Goal: Task Accomplishment & Management: Complete application form

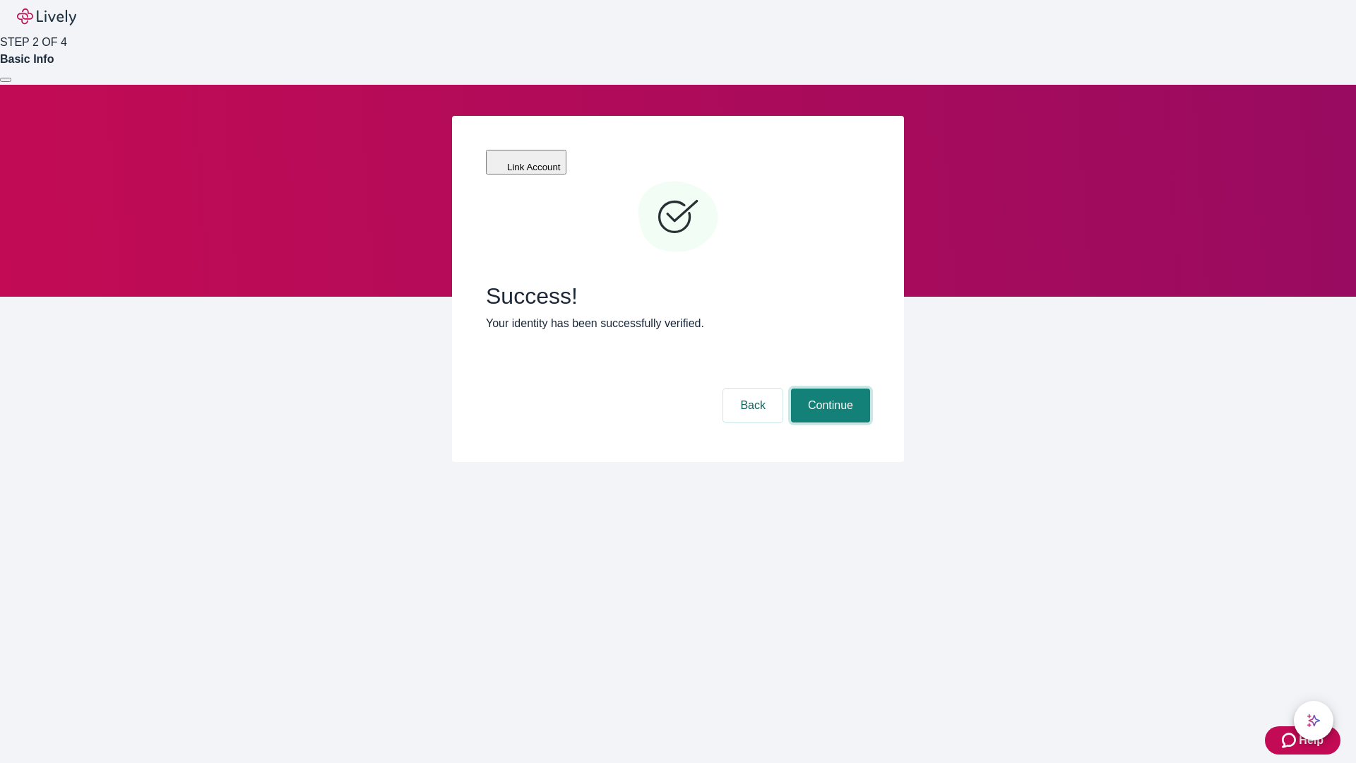
click at [828, 388] on button "Continue" at bounding box center [830, 405] width 79 height 34
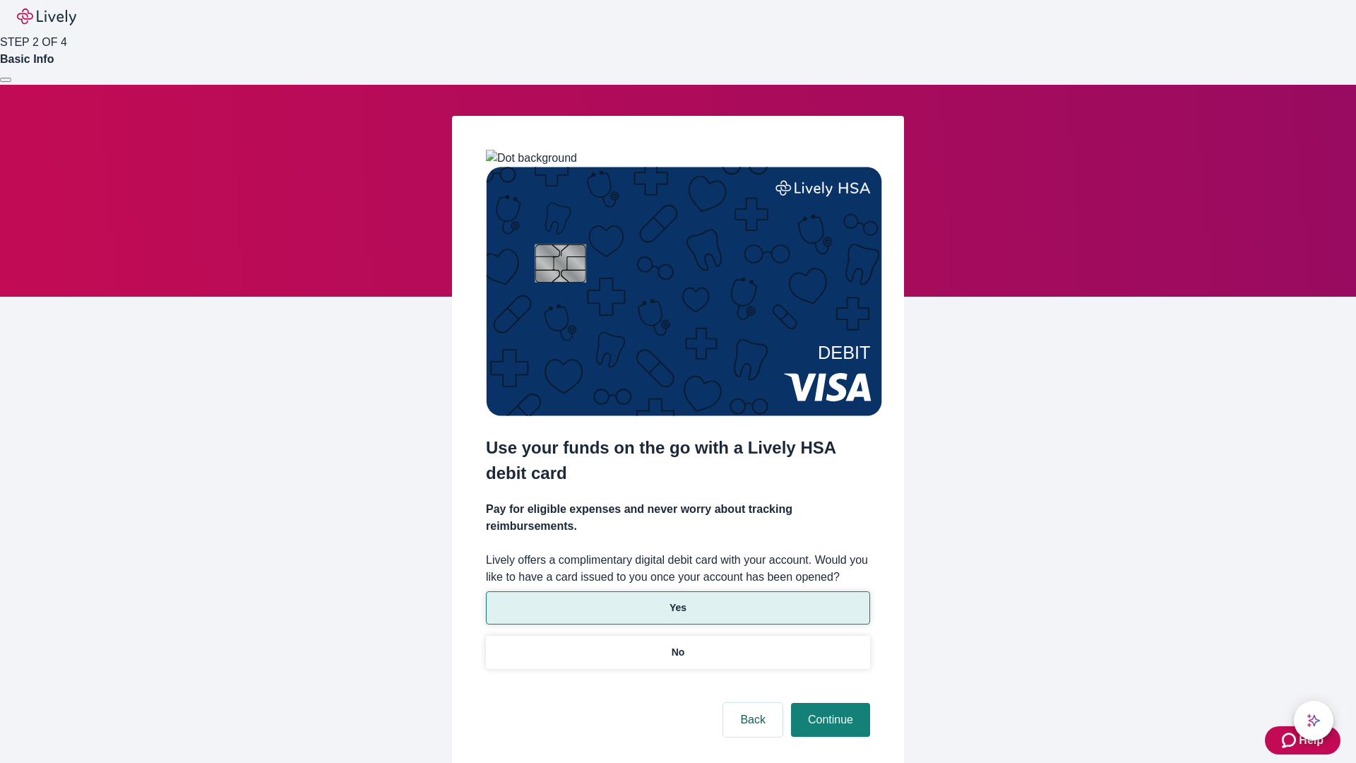
click at [677, 600] on p "Yes" at bounding box center [677, 607] width 17 height 15
click at [828, 703] on button "Continue" at bounding box center [830, 720] width 79 height 34
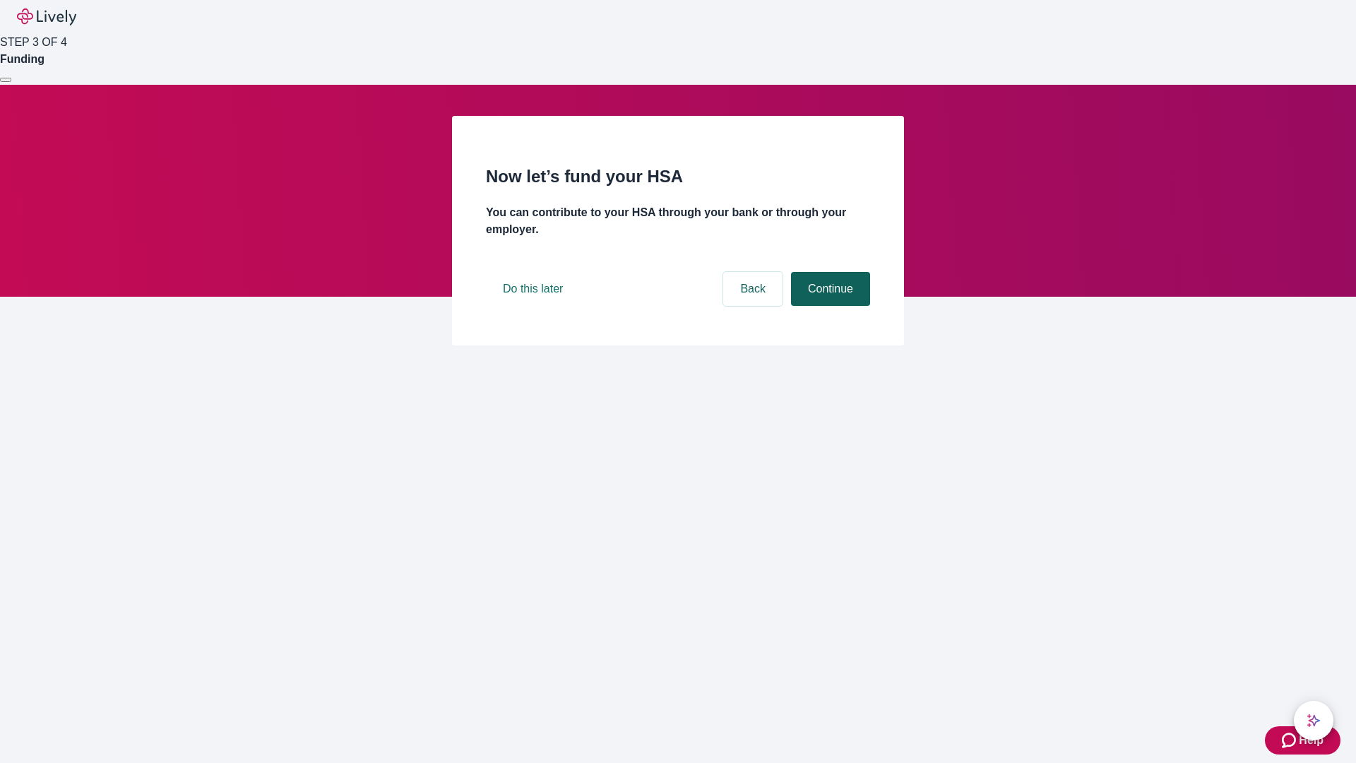
click at [828, 306] on button "Continue" at bounding box center [830, 289] width 79 height 34
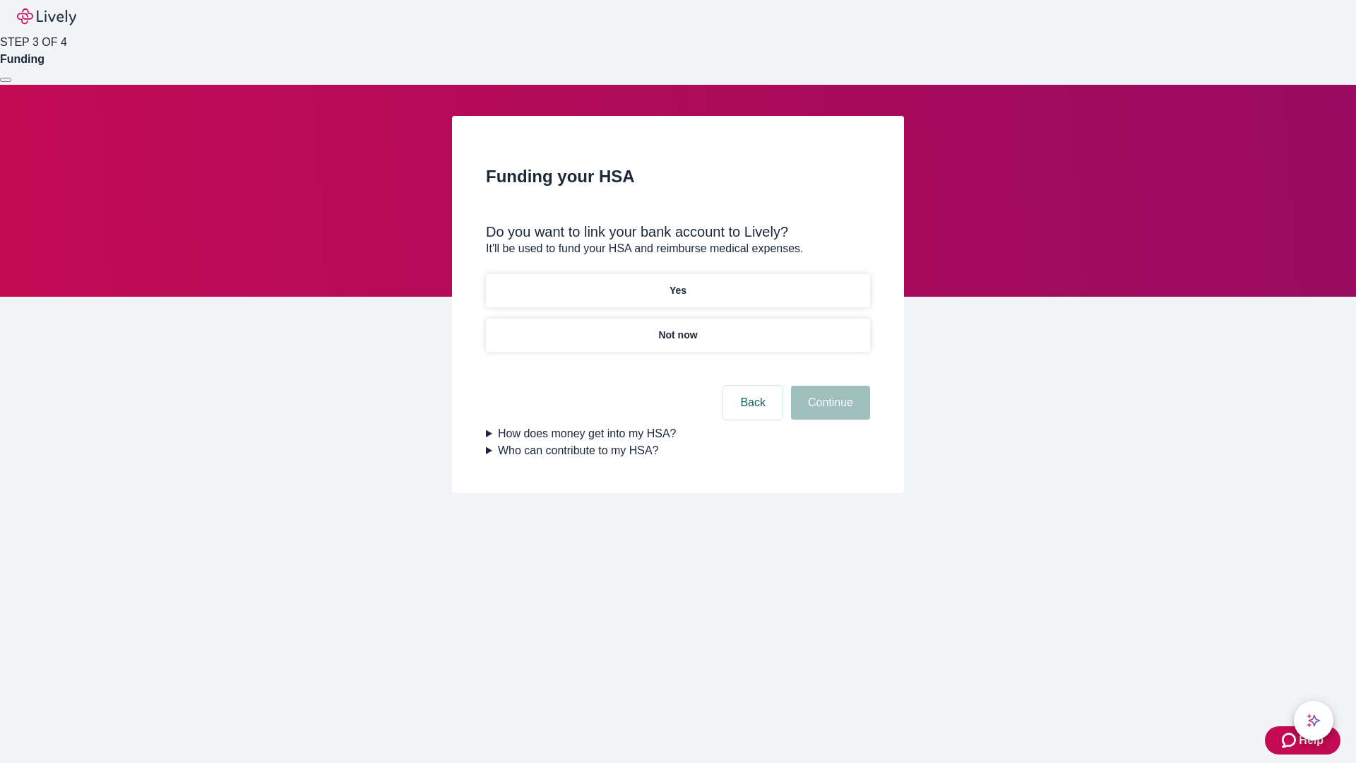
click at [677, 328] on p "Not now" at bounding box center [677, 335] width 39 height 15
click at [828, 411] on button "Continue" at bounding box center [830, 403] width 79 height 34
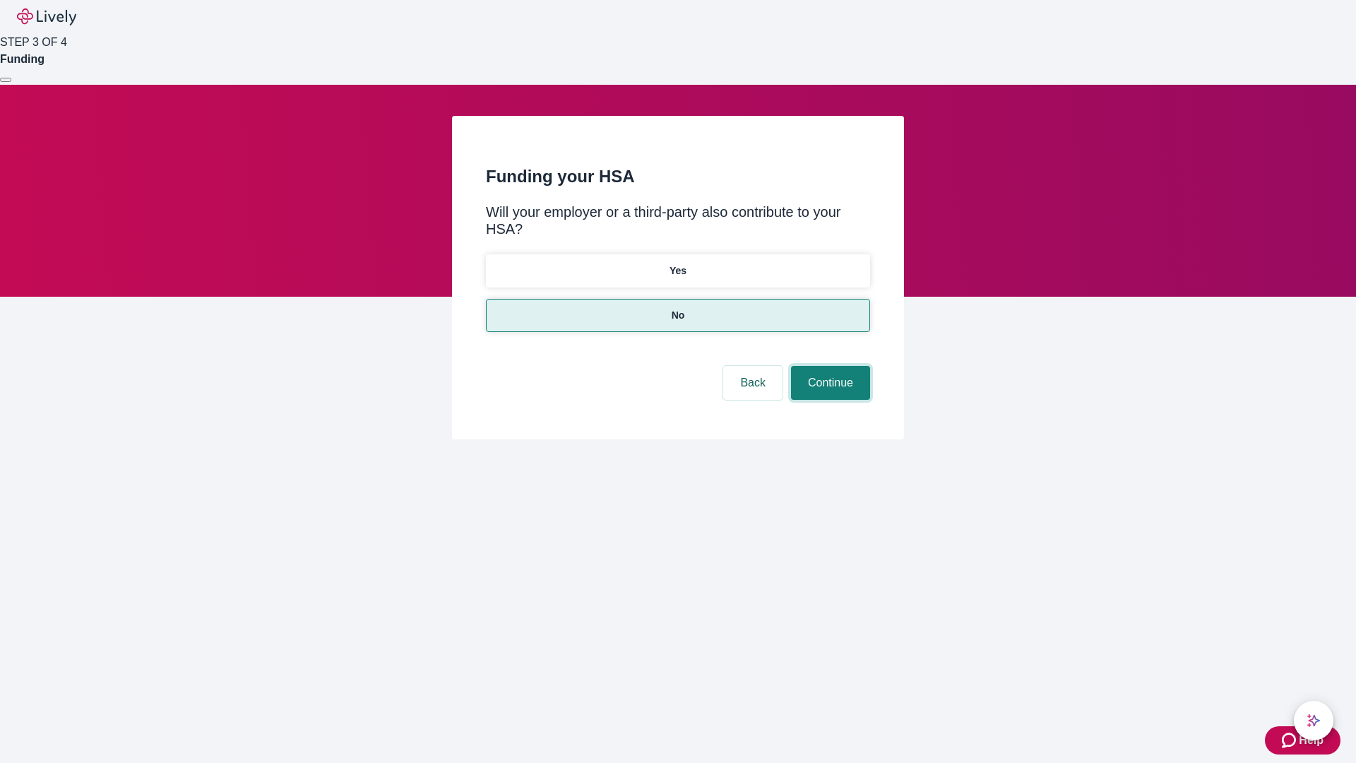
click at [828, 366] on button "Continue" at bounding box center [830, 383] width 79 height 34
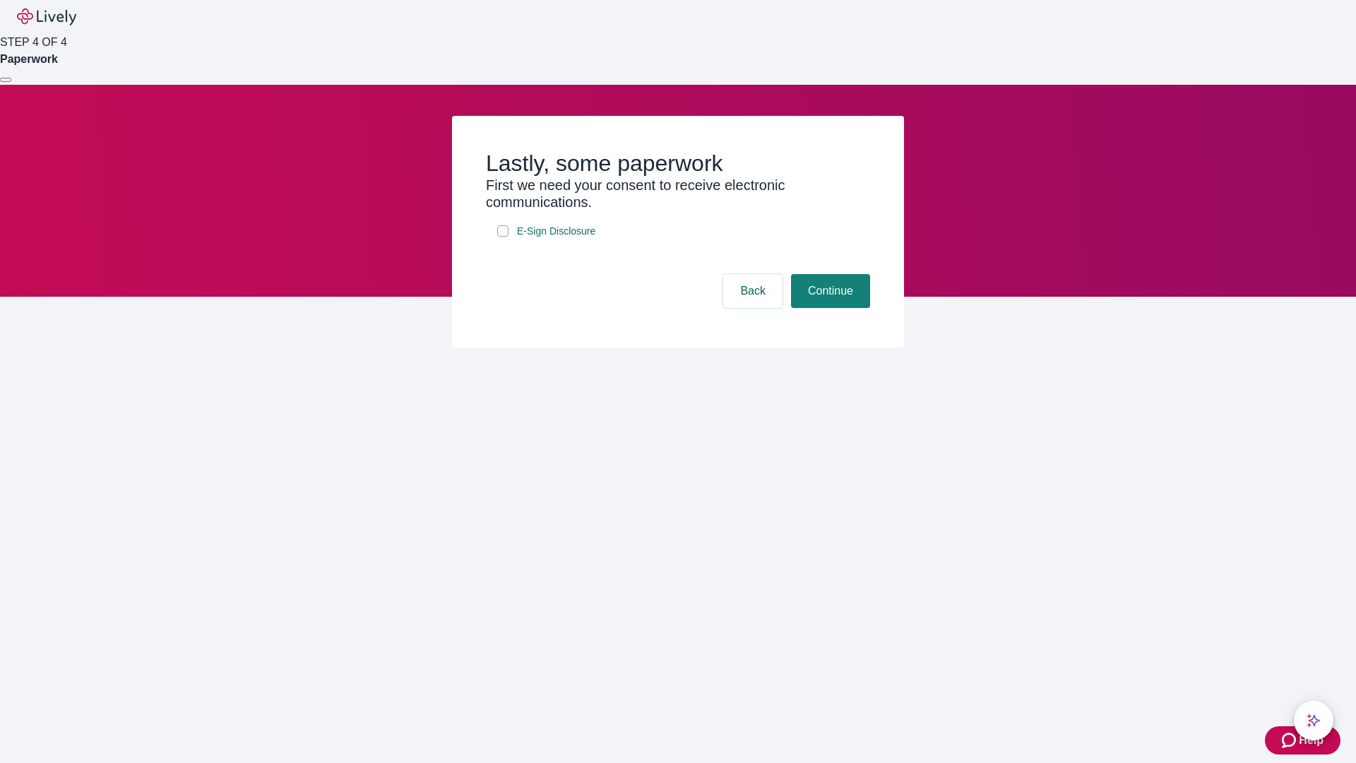
click at [503, 237] on input "E-Sign Disclosure" at bounding box center [502, 230] width 11 height 11
checkbox input "true"
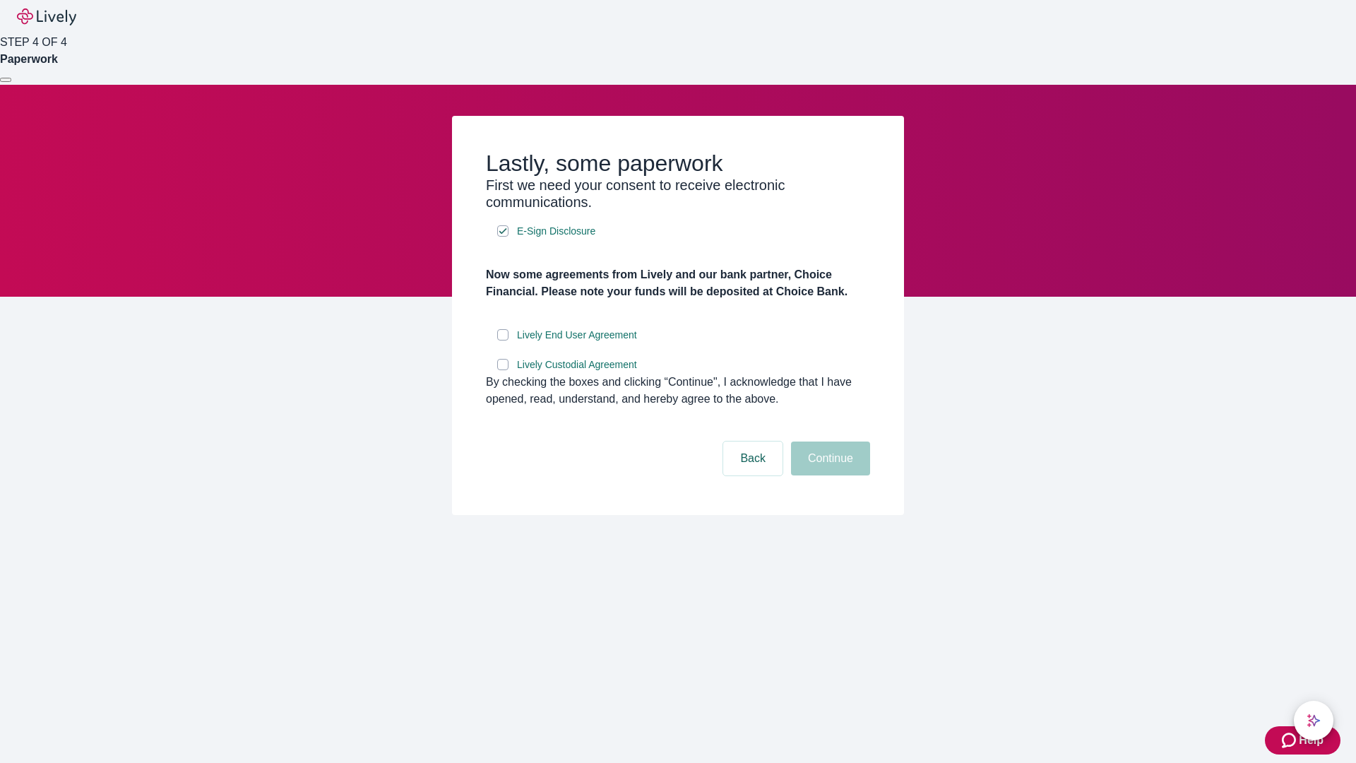
click at [503, 340] on input "Lively End User Agreement" at bounding box center [502, 334] width 11 height 11
checkbox input "true"
click at [503, 370] on input "Lively Custodial Agreement" at bounding box center [502, 364] width 11 height 11
checkbox input "true"
click at [828, 475] on button "Continue" at bounding box center [830, 458] width 79 height 34
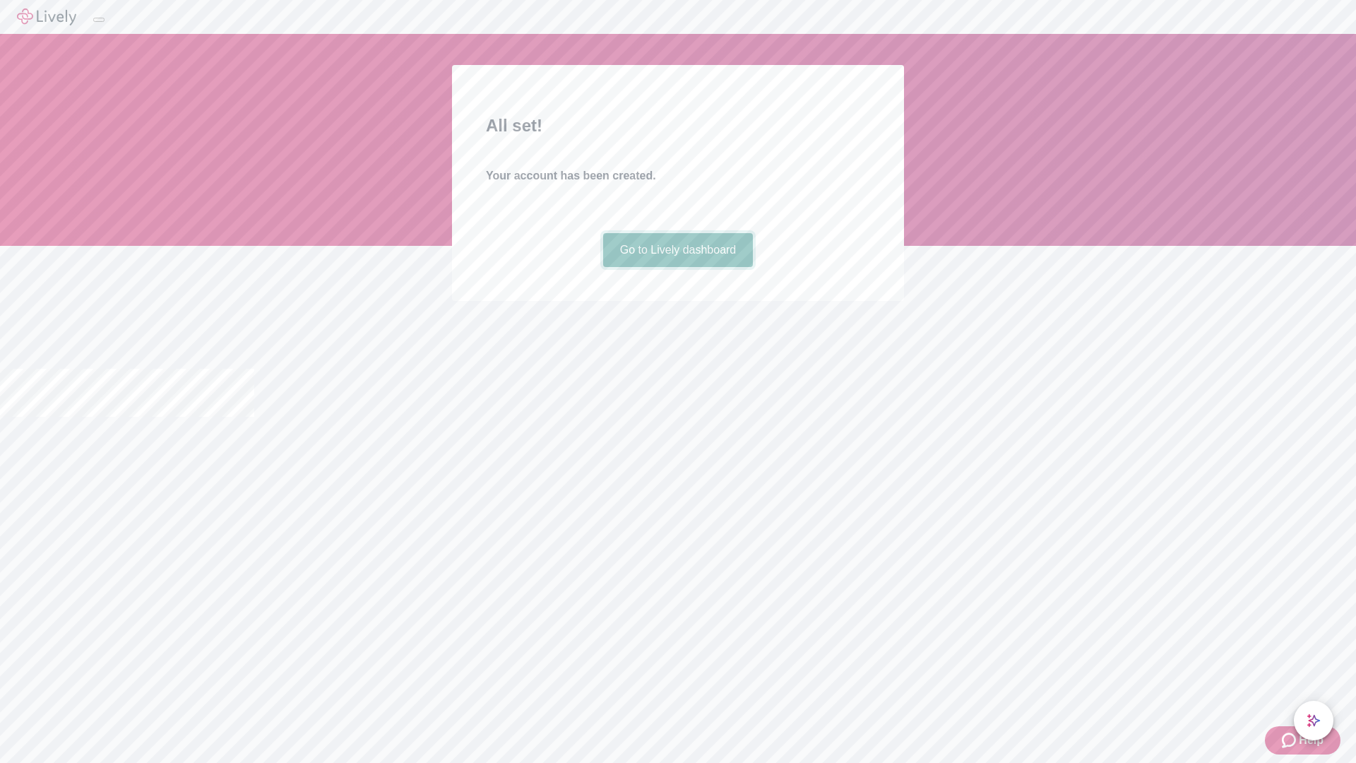
click at [677, 267] on link "Go to Lively dashboard" at bounding box center [678, 250] width 150 height 34
